Goal: Task Accomplishment & Management: Use online tool/utility

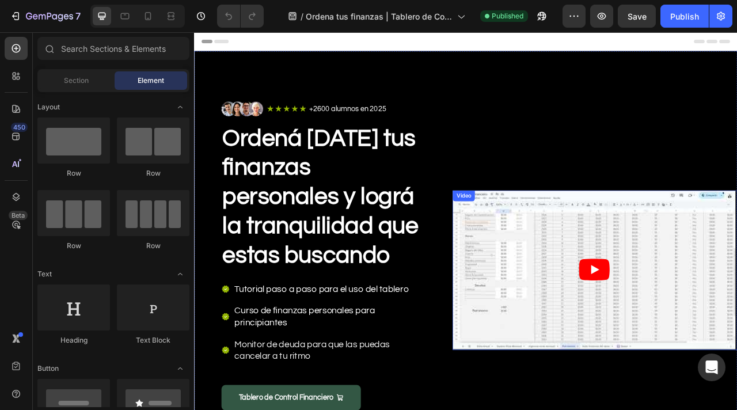
click at [577, 290] on article at bounding box center [703, 334] width 360 height 202
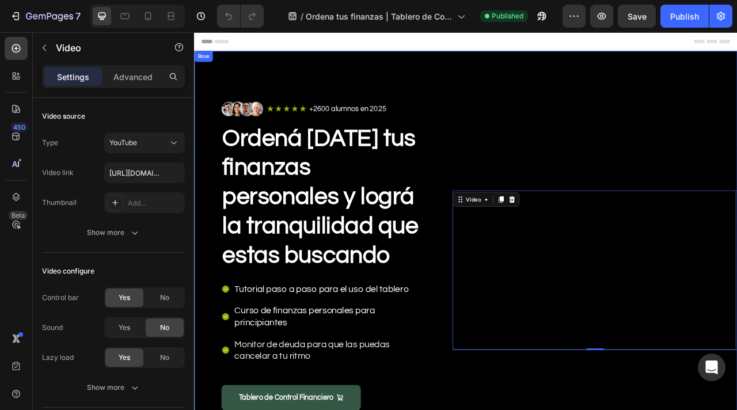
click at [566, 150] on div "Video 0" at bounding box center [704, 335] width 362 height 558
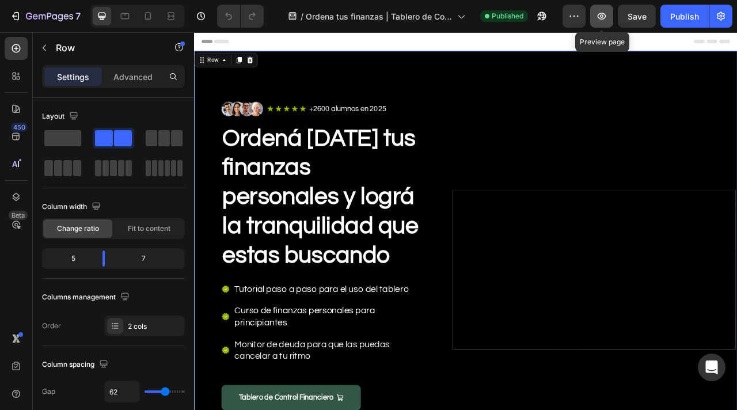
click at [604, 20] on icon "button" at bounding box center [602, 16] width 12 height 12
click at [147, 13] on icon at bounding box center [148, 16] width 12 height 12
type input "0"
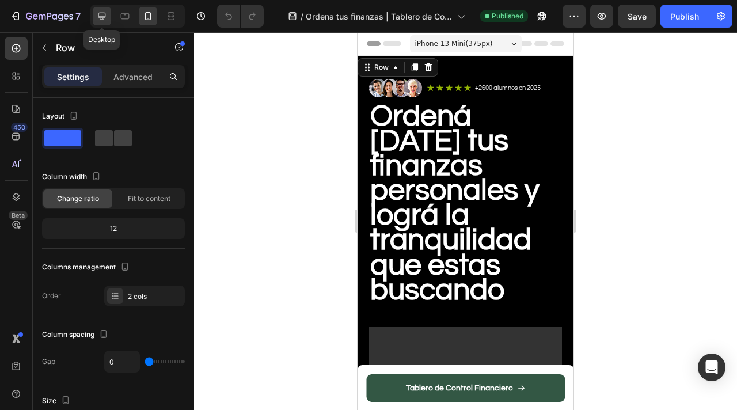
click at [103, 16] on icon at bounding box center [102, 16] width 7 height 7
type input "62"
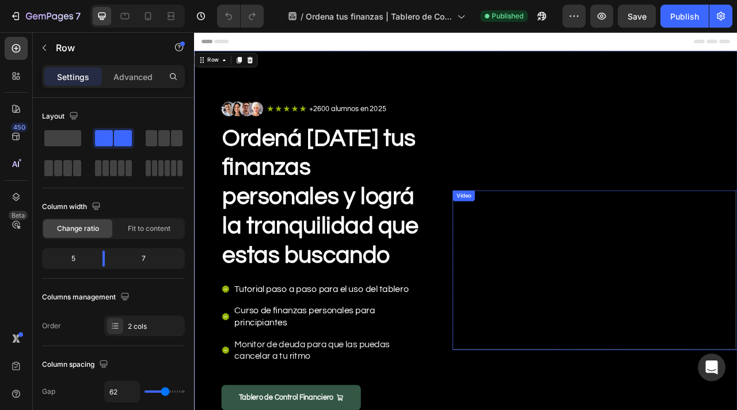
click at [530, 240] on div "Video" at bounding box center [537, 240] width 24 height 10
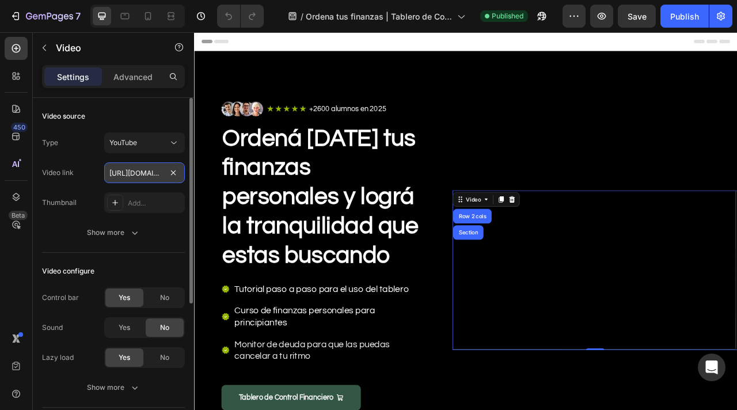
click at [144, 175] on input "https://youtu.be/IG158Q2fR58" at bounding box center [144, 172] width 81 height 21
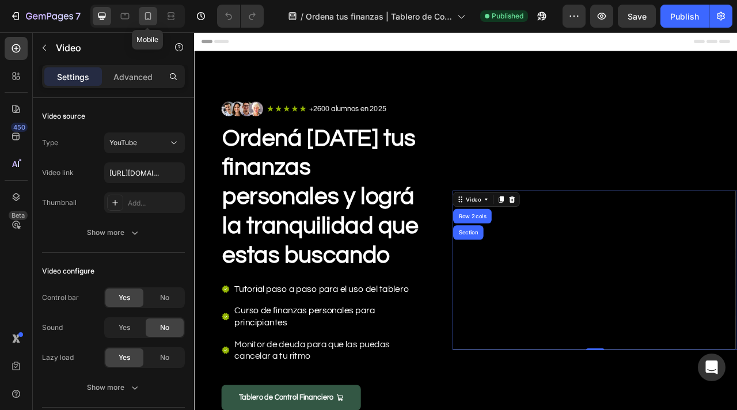
click at [147, 17] on icon at bounding box center [148, 16] width 12 height 12
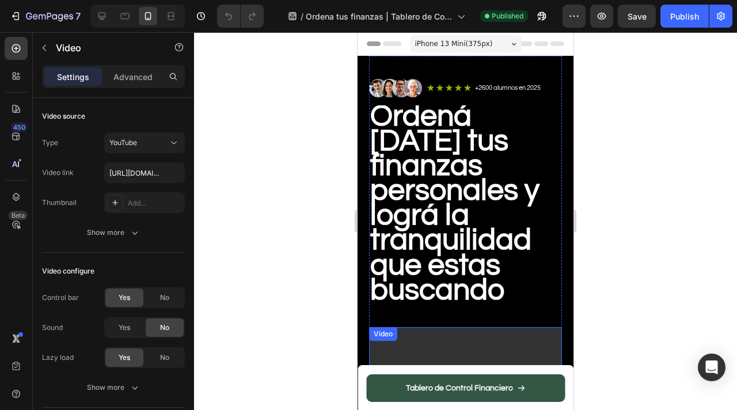
click at [461, 327] on video at bounding box center [465, 381] width 193 height 108
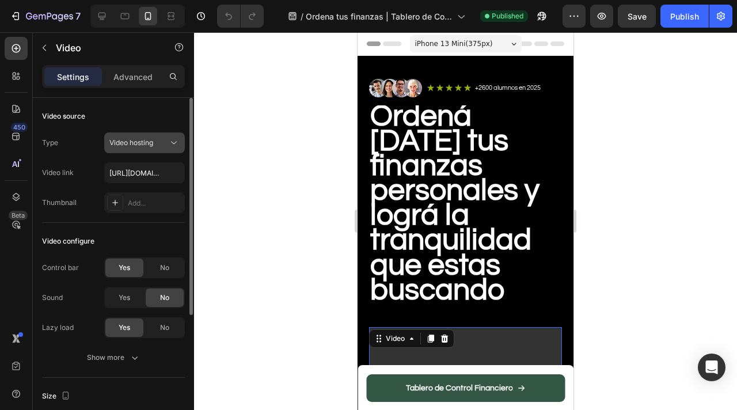
click at [173, 143] on icon at bounding box center [174, 143] width 12 height 12
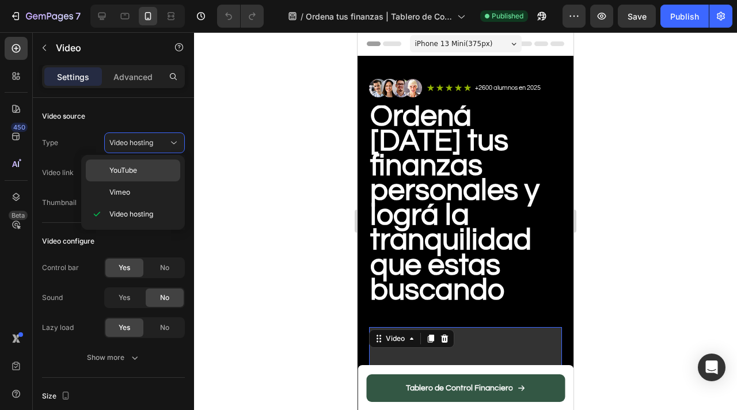
click at [144, 176] on div "YouTube" at bounding box center [133, 171] width 94 height 22
type input "https://www.youtube.com/watch?v=drIt4RH_kyQ"
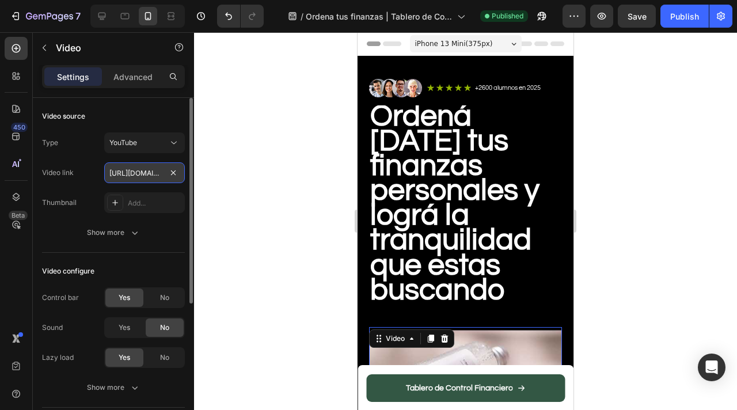
click at [116, 175] on input "https://www.youtube.com/watch?v=drIt4RH_kyQ" at bounding box center [144, 172] width 81 height 21
paste input "https://youtu.be/IG158Q2fR58"
type input "https://youtu.be/IG158Q2fR58"
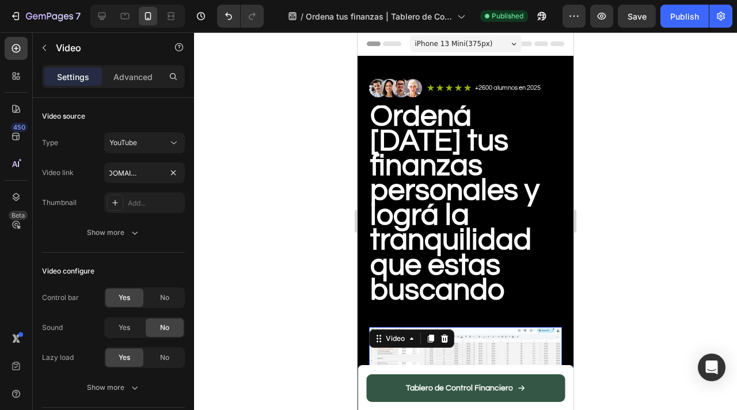
click at [676, 122] on div at bounding box center [465, 221] width 543 height 378
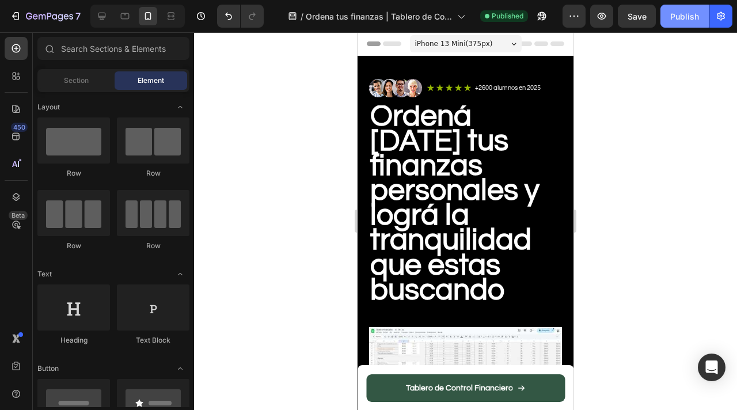
click at [671, 14] on div "Publish" at bounding box center [685, 16] width 29 height 12
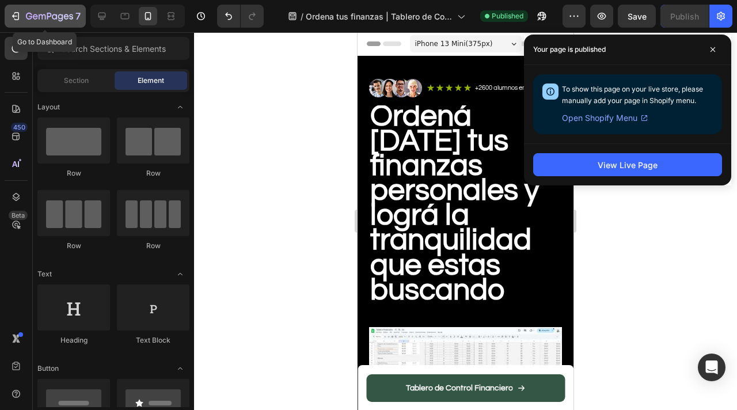
click at [15, 13] on icon "button" at bounding box center [16, 16] width 12 height 12
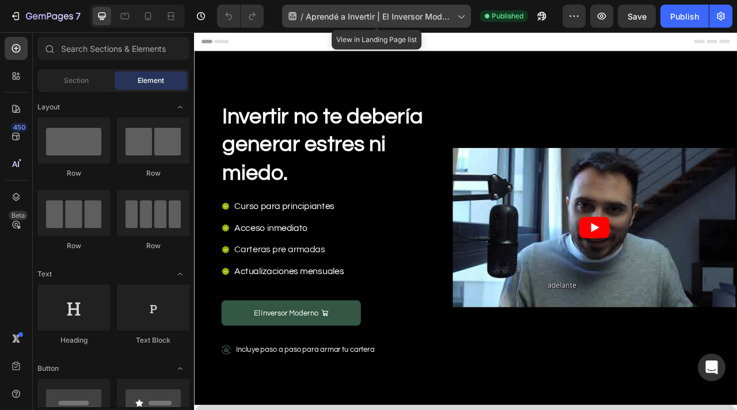
click at [380, 18] on span "Aprendé a Invertir | El Inversor Moderno" at bounding box center [379, 16] width 147 height 12
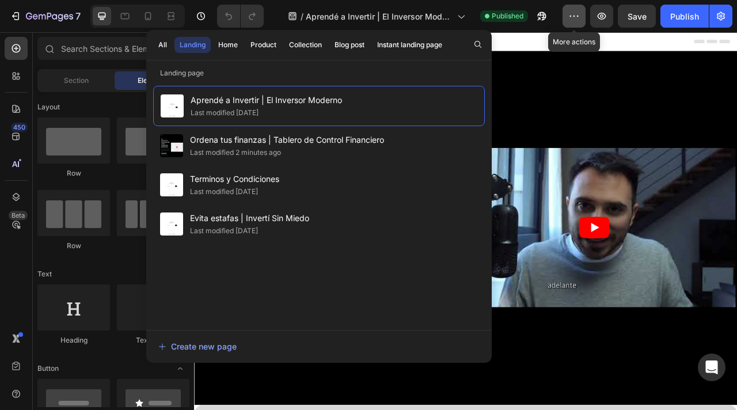
click at [571, 16] on icon "button" at bounding box center [571, 16] width 2 height 1
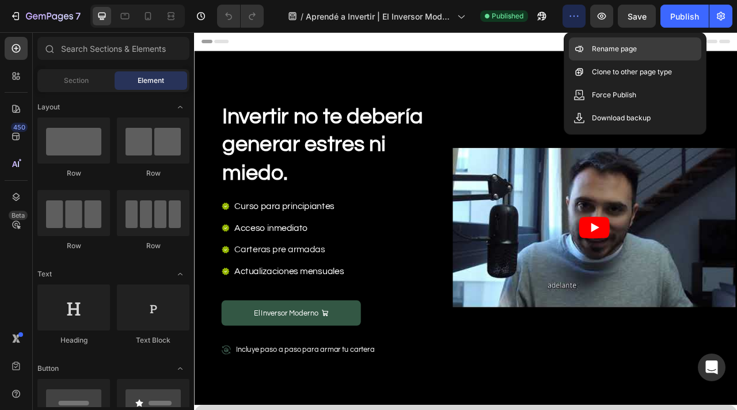
click at [610, 48] on p "Rename page" at bounding box center [614, 49] width 45 height 12
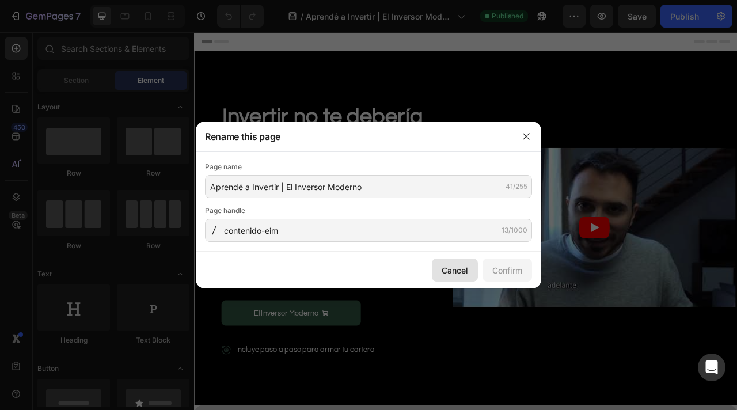
click at [468, 274] on button "Cancel" at bounding box center [455, 270] width 46 height 23
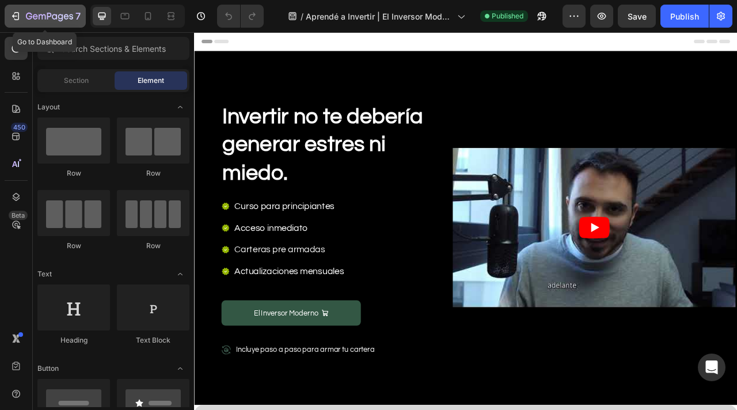
click at [54, 16] on icon "button" at bounding box center [49, 17] width 47 height 10
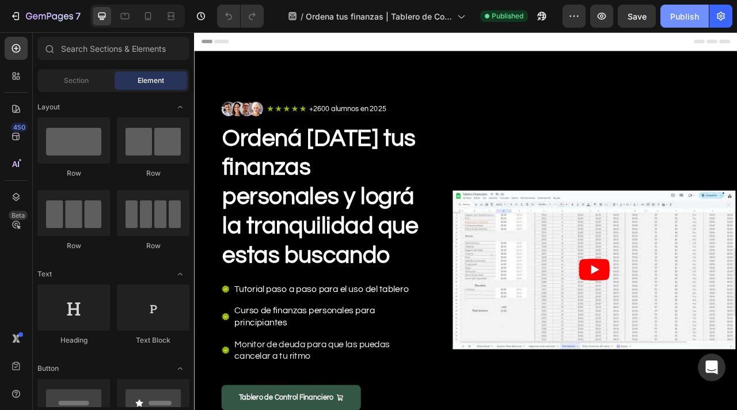
click at [675, 19] on div "Publish" at bounding box center [685, 16] width 29 height 12
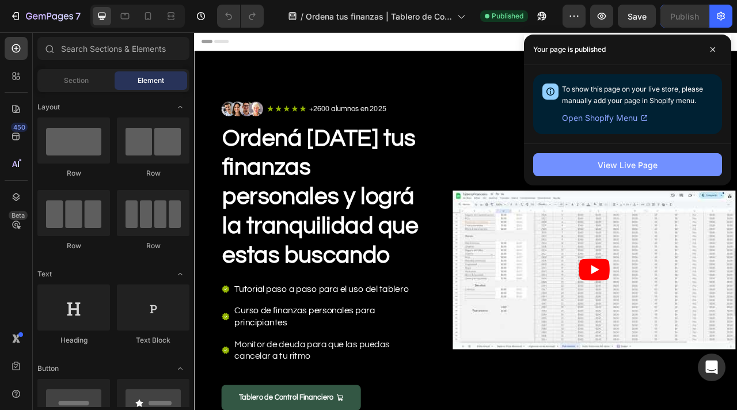
click at [610, 162] on div "View Live Page" at bounding box center [628, 165] width 60 height 12
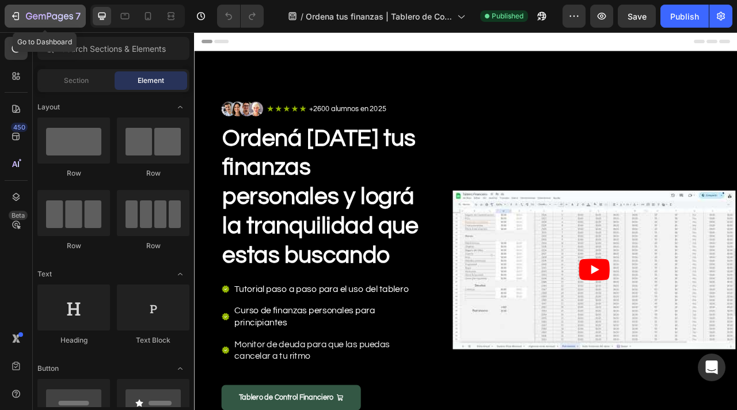
click at [54, 13] on icon "button" at bounding box center [49, 17] width 47 height 10
